Goal: Information Seeking & Learning: Find specific fact

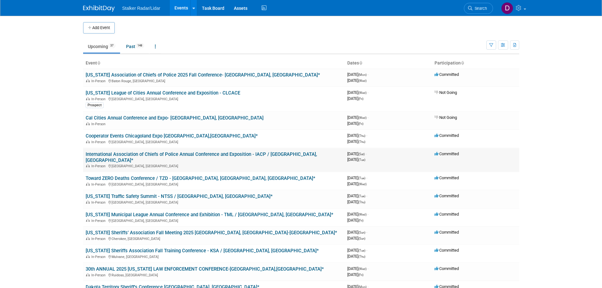
click at [160, 155] on link "International Association of Chiefs of Police Annual Conference and Exposition …" at bounding box center [201, 157] width 231 height 12
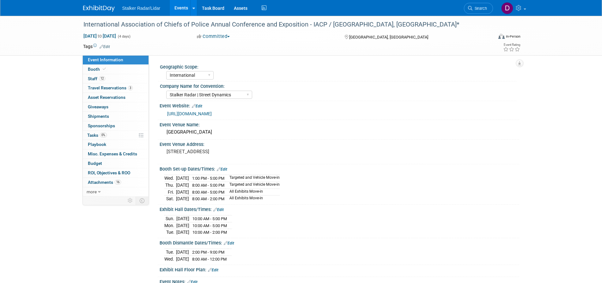
select select "International"
select select "Stalker Radar | Street Dynamics"
drag, startPoint x: 220, startPoint y: 139, endPoint x: 166, endPoint y: 141, distance: 54.1
click at [166, 137] on div "[GEOGRAPHIC_DATA]" at bounding box center [339, 132] width 350 height 10
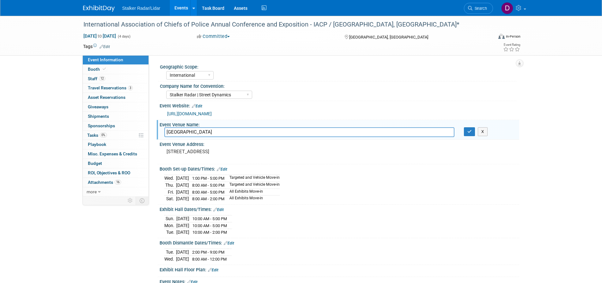
drag, startPoint x: 227, startPoint y: 137, endPoint x: 160, endPoint y: 136, distance: 67.6
click at [159, 137] on div "Event Venue Name: [GEOGRAPHIC_DATA] [GEOGRAPHIC_DATA] X" at bounding box center [338, 130] width 362 height 20
